Goal: Transaction & Acquisition: Purchase product/service

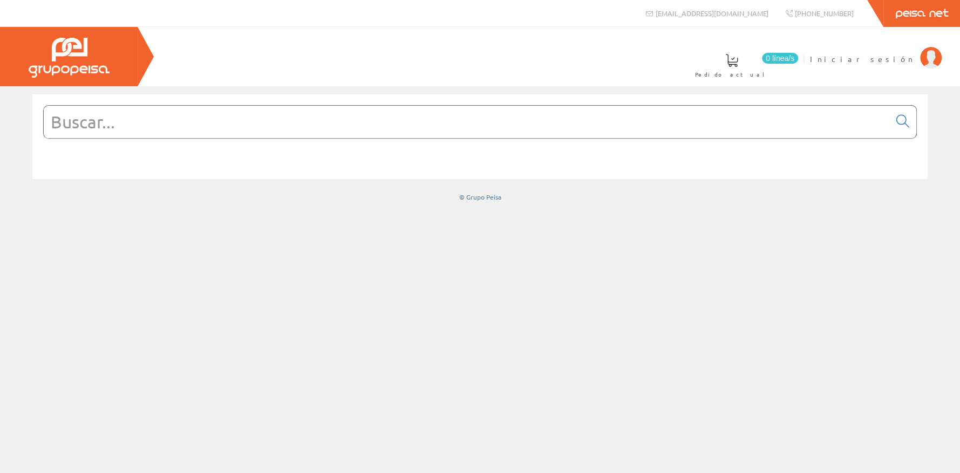
click at [126, 122] on input "text" at bounding box center [467, 122] width 846 height 32
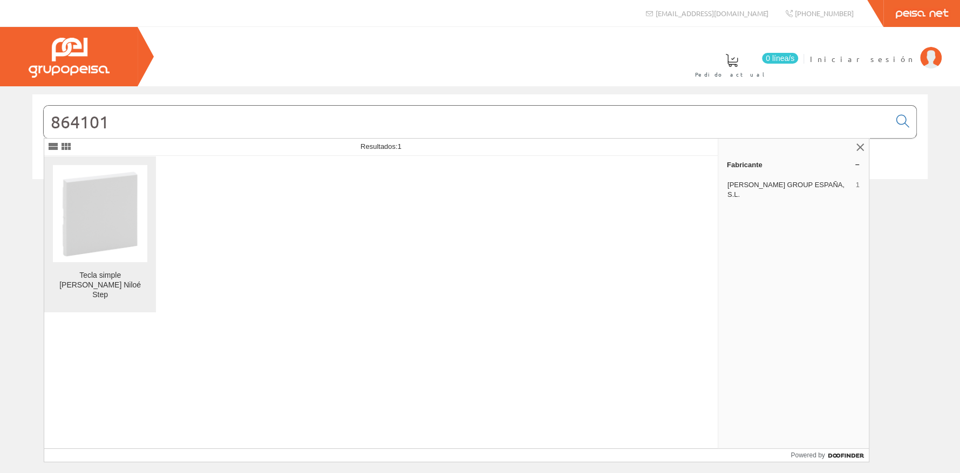
type input "864101"
click at [120, 238] on img at bounding box center [100, 213] width 94 height 94
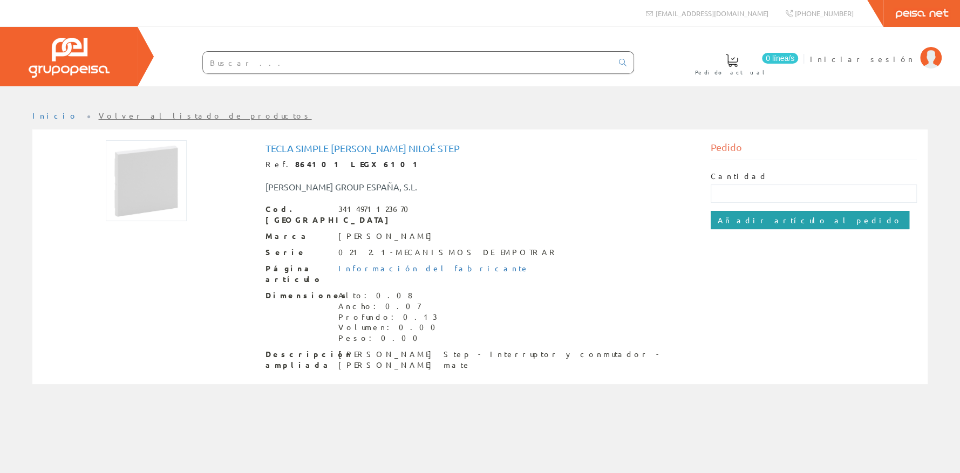
click at [735, 222] on input "Añadir artículo al pedido" at bounding box center [809, 220] width 199 height 18
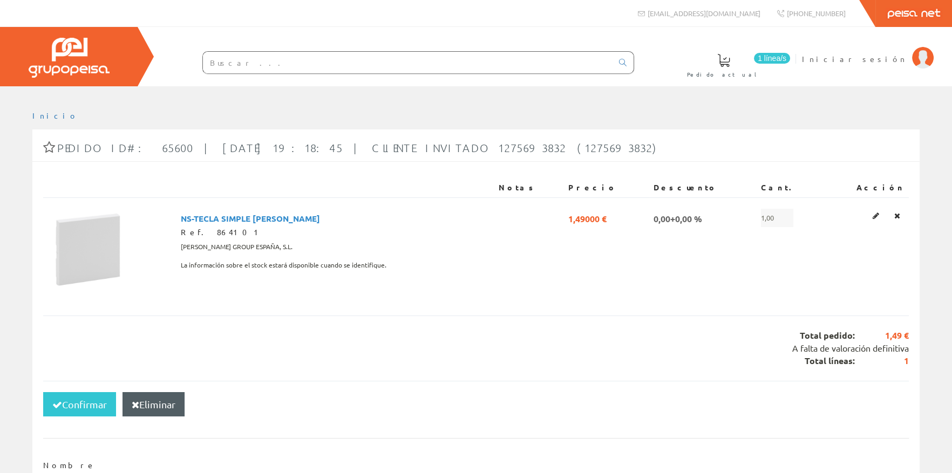
click at [248, 69] on input "text" at bounding box center [407, 63] width 409 height 22
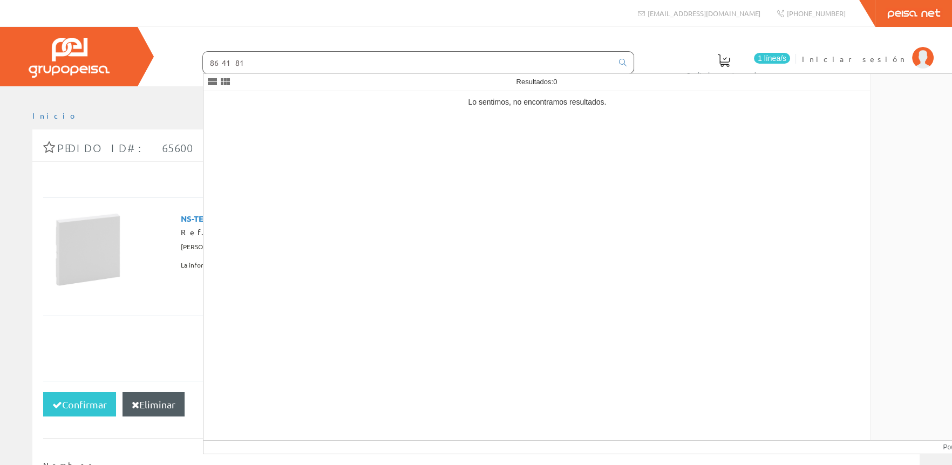
click at [248, 70] on input "864181" at bounding box center [407, 63] width 409 height 22
click at [240, 61] on input "864181" at bounding box center [407, 63] width 409 height 22
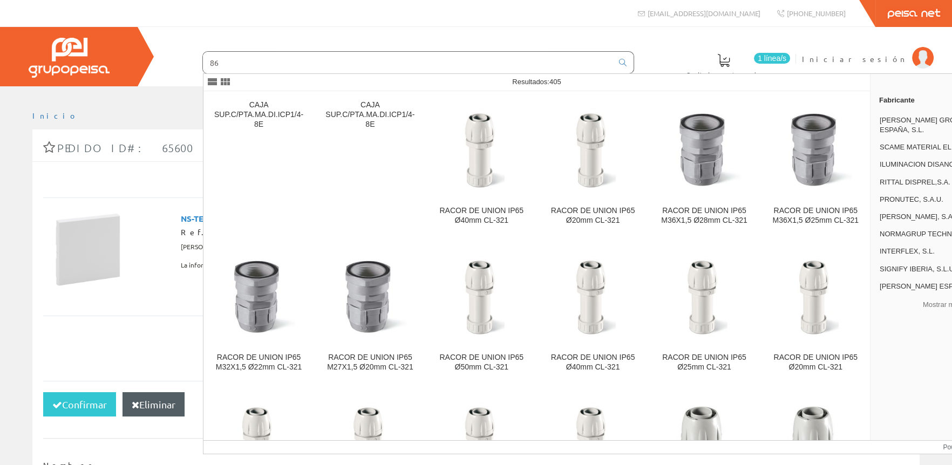
type input "8"
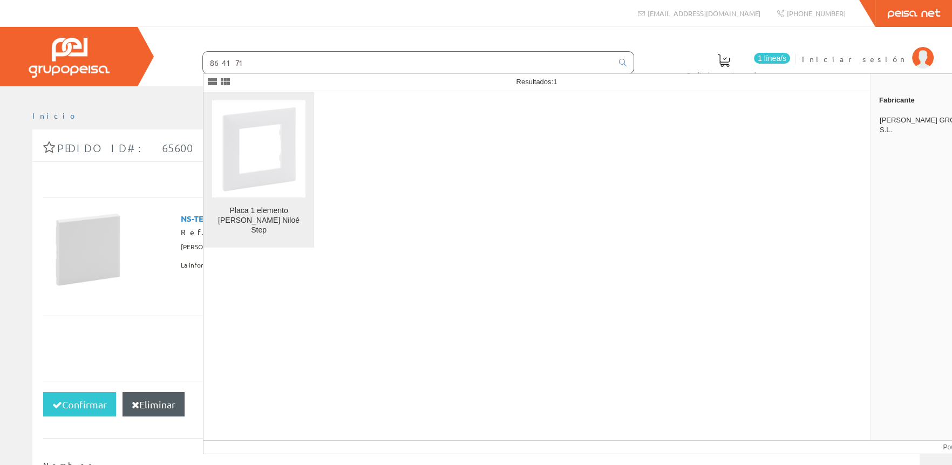
type input "864171"
click at [275, 181] on img at bounding box center [258, 148] width 93 height 93
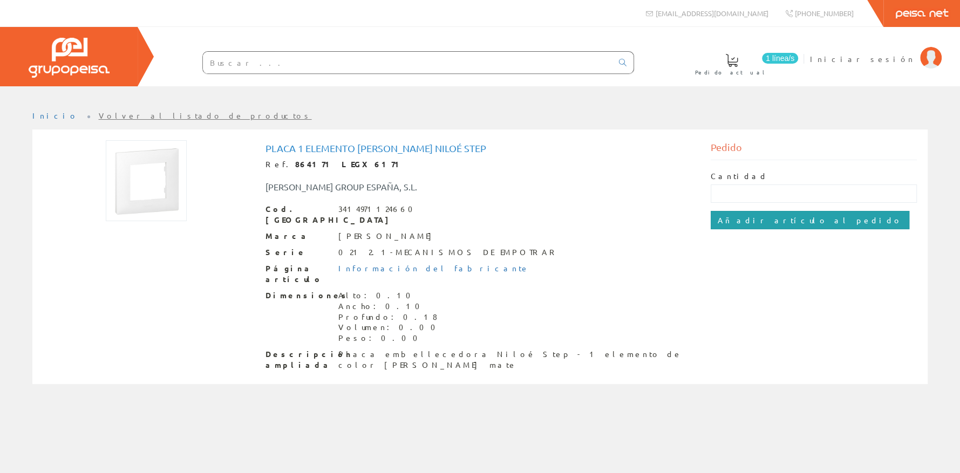
click at [768, 224] on input "Añadir artículo al pedido" at bounding box center [809, 220] width 199 height 18
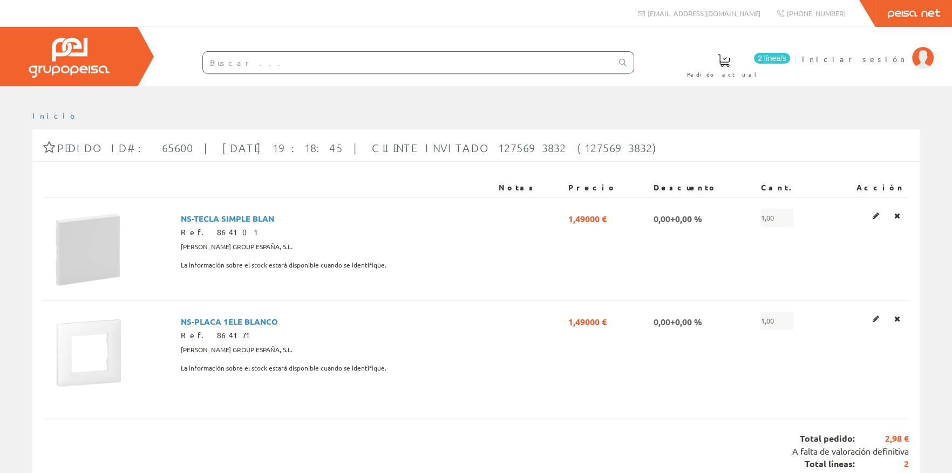
click at [222, 66] on input "text" at bounding box center [407, 63] width 409 height 22
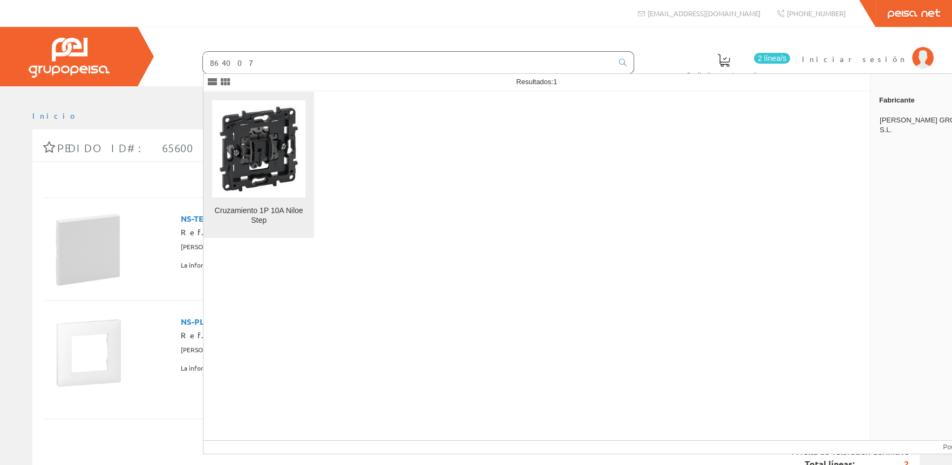
type input "864007"
click at [268, 147] on img at bounding box center [258, 148] width 93 height 93
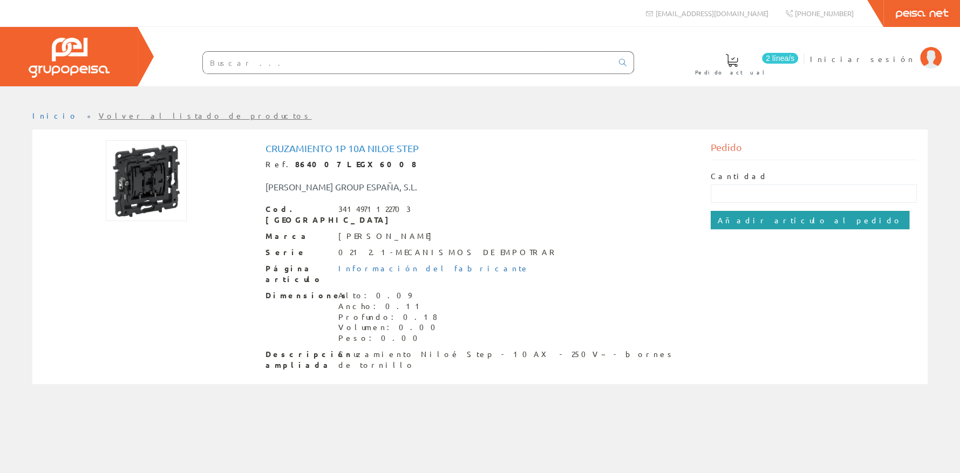
click at [758, 218] on input "Añadir artículo al pedido" at bounding box center [809, 220] width 199 height 18
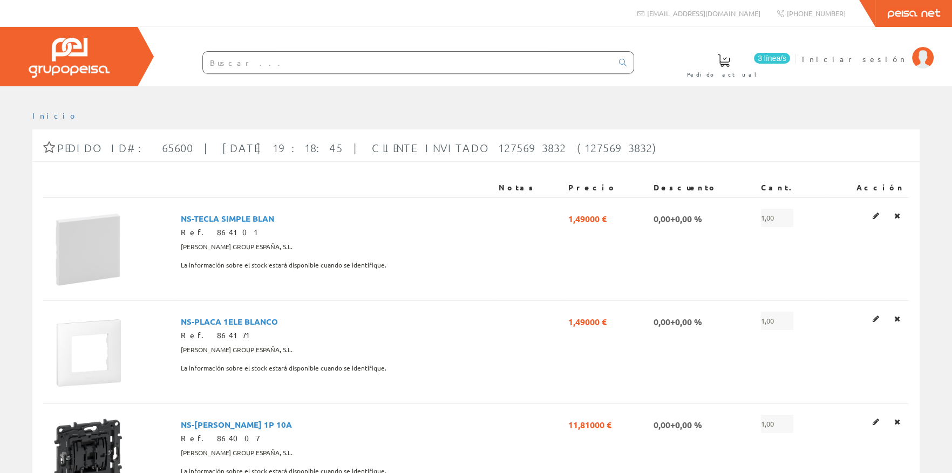
click at [210, 64] on input "text" at bounding box center [407, 63] width 409 height 22
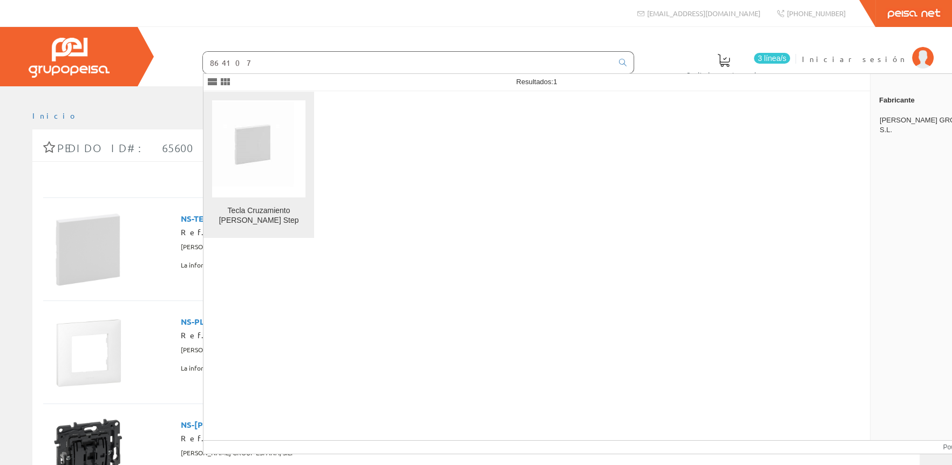
type input "864107"
click at [263, 162] on img at bounding box center [258, 148] width 93 height 93
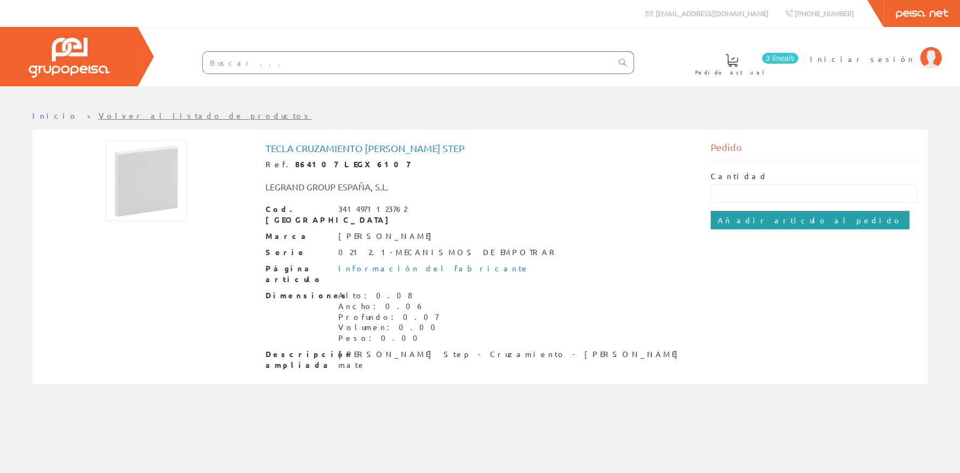
click at [739, 221] on input "Añadir artículo al pedido" at bounding box center [809, 220] width 199 height 18
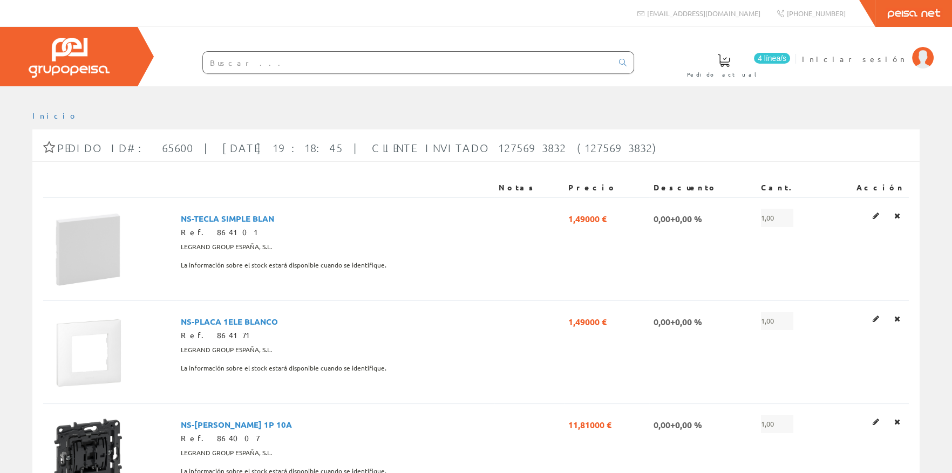
click at [210, 63] on input "text" at bounding box center [407, 63] width 409 height 22
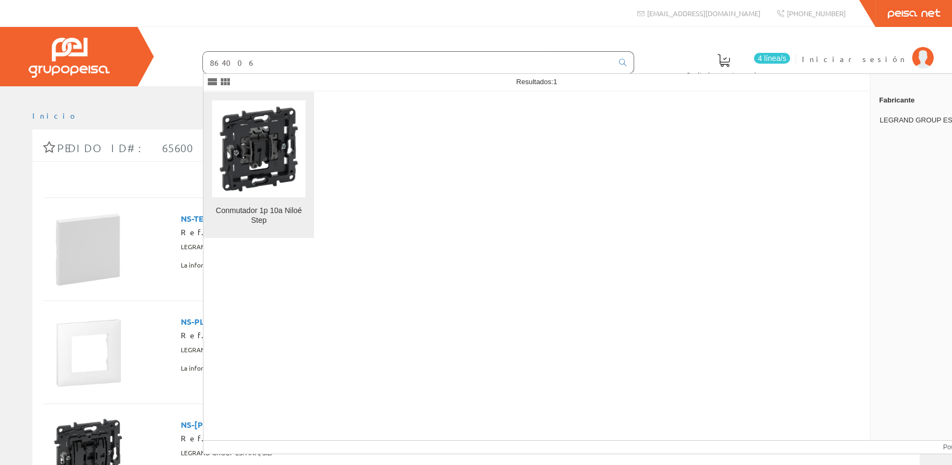
type input "864006"
click at [249, 153] on img at bounding box center [258, 148] width 93 height 93
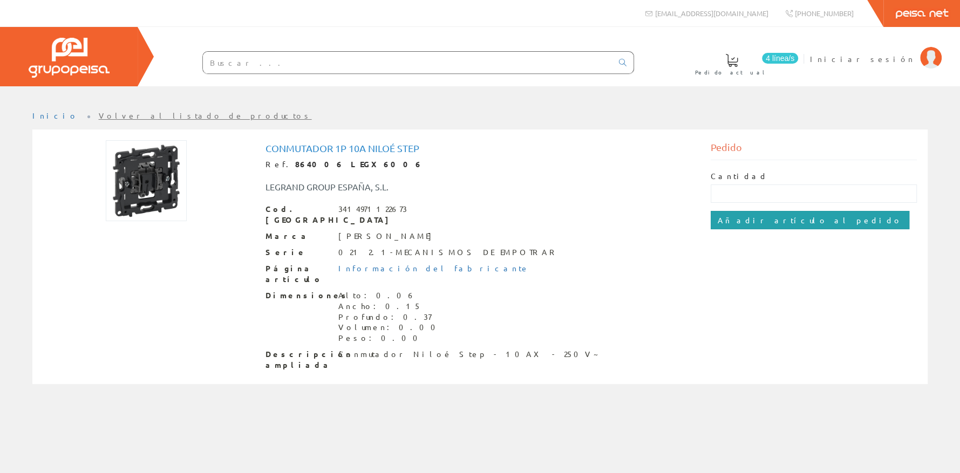
click at [751, 217] on input "Añadir artículo al pedido" at bounding box center [809, 220] width 199 height 18
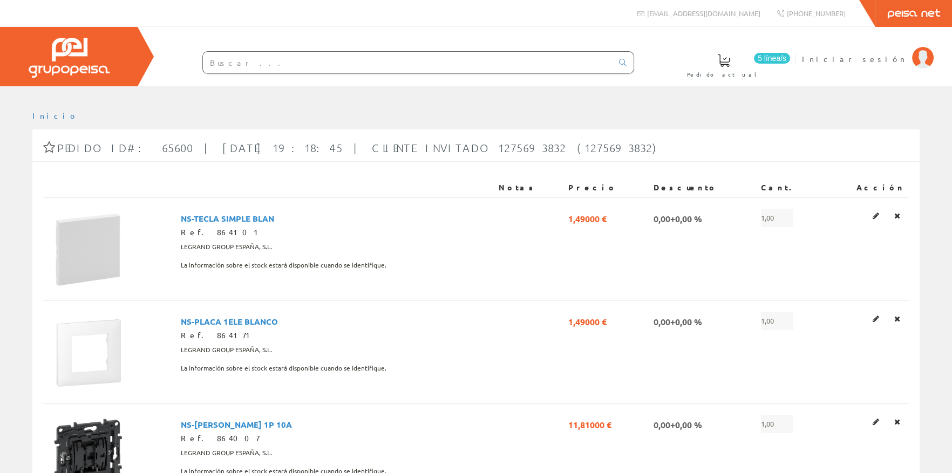
click at [209, 66] on input "text" at bounding box center [407, 63] width 409 height 22
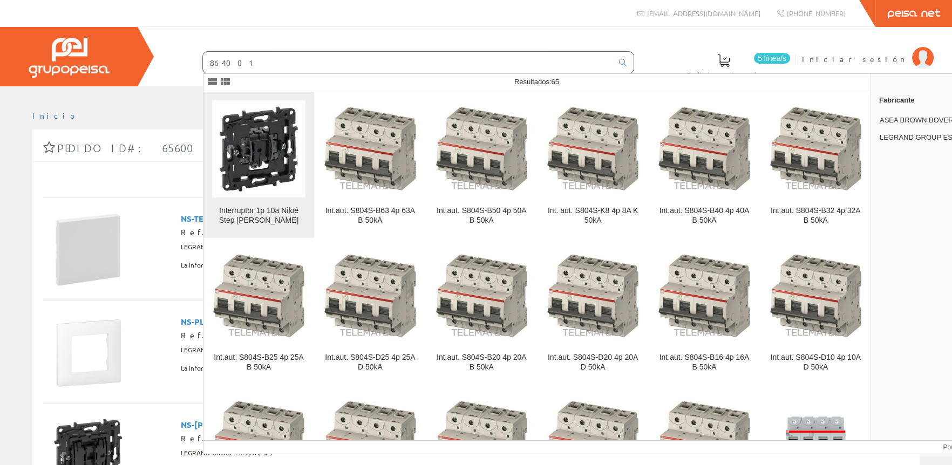
type input "864001"
click at [254, 193] on img at bounding box center [258, 148] width 93 height 93
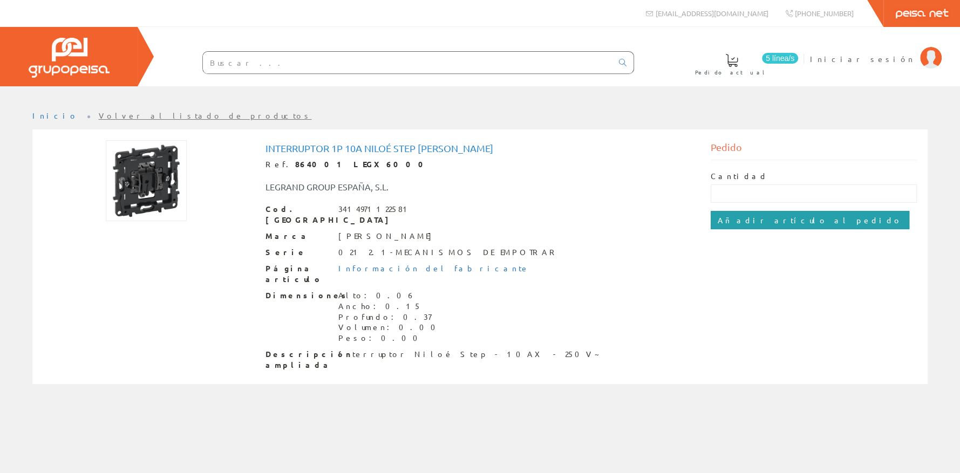
click at [745, 217] on input "Añadir artículo al pedido" at bounding box center [809, 220] width 199 height 18
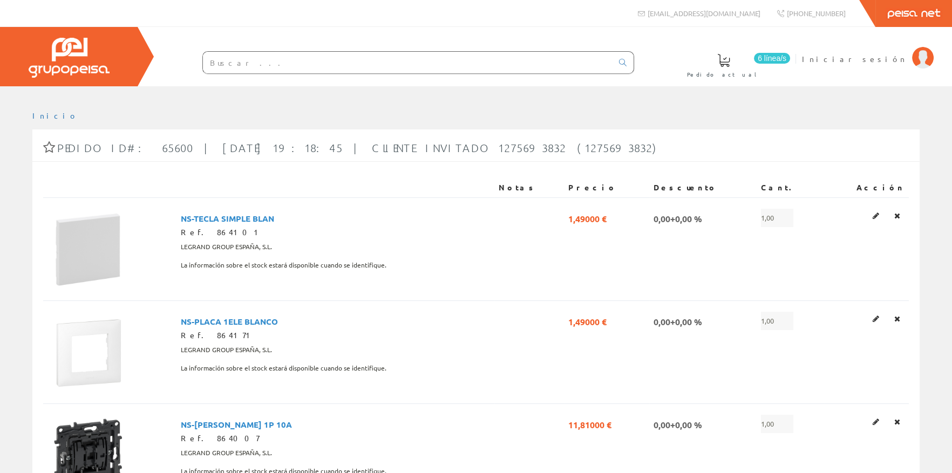
click at [213, 65] on input "text" at bounding box center [407, 63] width 409 height 22
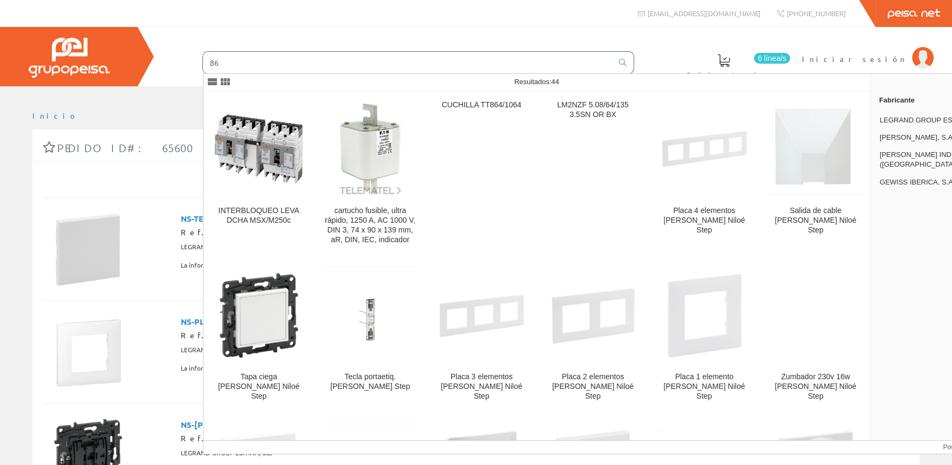
type input "8"
